Goal: Find specific page/section: Find specific page/section

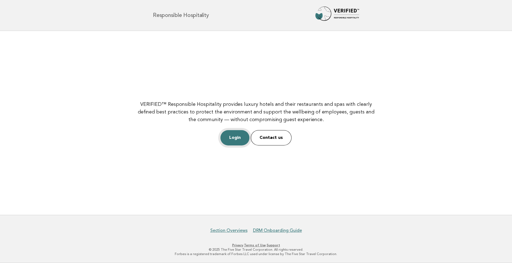
click at [236, 137] on link "Login" at bounding box center [234, 137] width 29 height 15
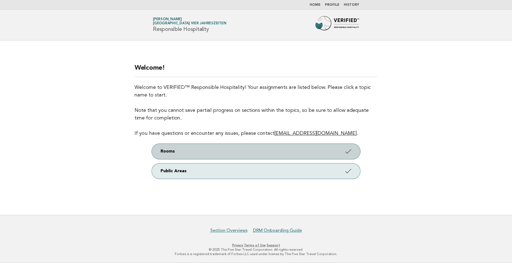
click at [319, 151] on link "Rooms" at bounding box center [256, 151] width 208 height 15
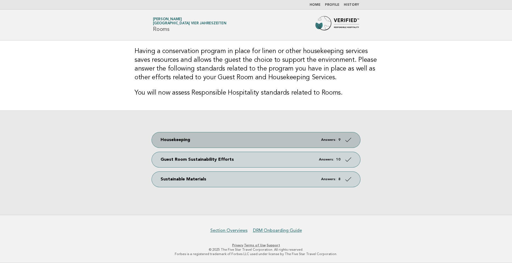
click at [325, 140] on em "Answers:" at bounding box center [328, 140] width 15 height 4
